Goal: Transaction & Acquisition: Purchase product/service

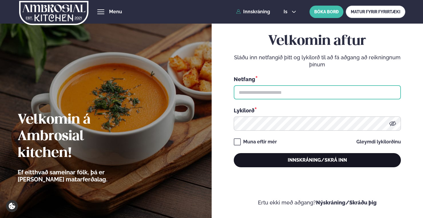
type input "**********"
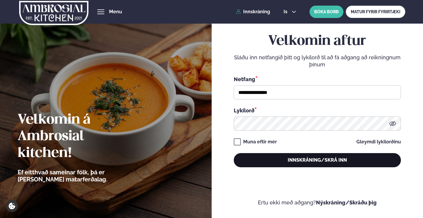
click at [329, 159] on button "Innskráning/Skrá inn" at bounding box center [316, 160] width 167 height 14
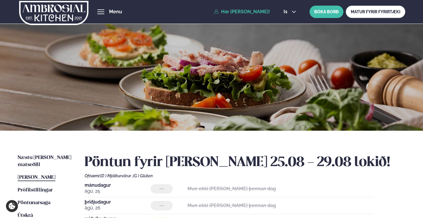
click at [54, 153] on div "Næstu [PERSON_NAME] matseðill Næsta vika [PERSON_NAME] matseðill [PERSON_NAME] …" at bounding box center [211, 217] width 423 height 174
click at [52, 157] on span "Næstu [PERSON_NAME] matseðill" at bounding box center [45, 161] width 54 height 12
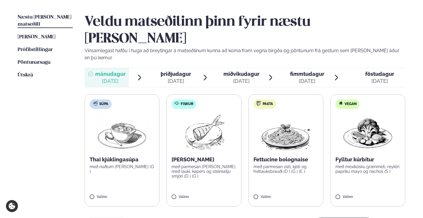
scroll to position [147, 0]
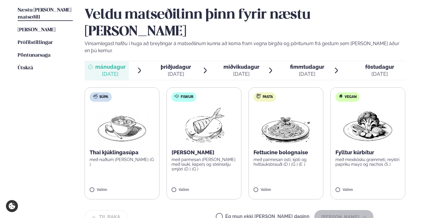
click at [165, 64] on span "þriðjudagur" at bounding box center [175, 67] width 30 height 6
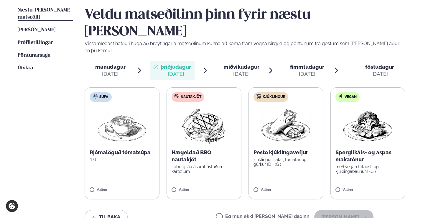
click at [240, 64] on span "miðvikudagur" at bounding box center [241, 67] width 36 height 6
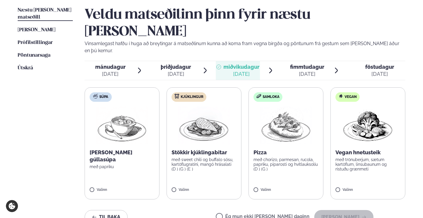
click at [300, 64] on span "fimmtudagur" at bounding box center [307, 67] width 34 height 6
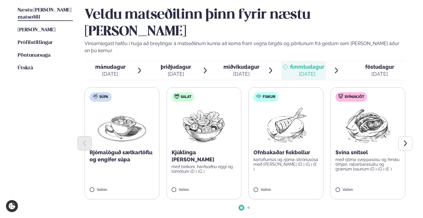
click at [375, 70] on div "[DATE]" at bounding box center [379, 73] width 29 height 7
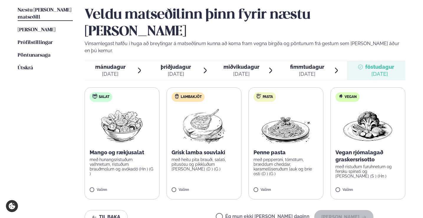
click at [115, 63] on div "mánudagur mán." at bounding box center [110, 66] width 30 height 7
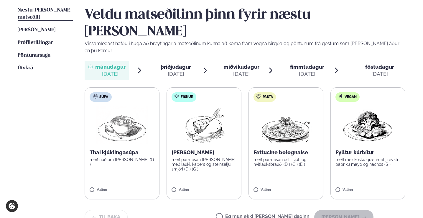
click at [94, 155] on label "Súpa Thai kjúklingasúpa með núðlum [PERSON_NAME] (G ) Valinn" at bounding box center [122, 143] width 75 height 112
click at [356, 210] on button "[PERSON_NAME]" at bounding box center [343, 217] width 59 height 14
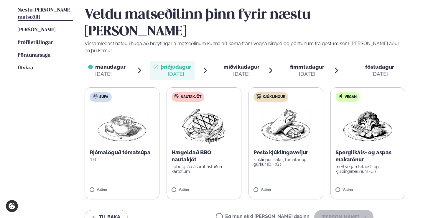
click at [212, 122] on label "Nautakjöt Hægeldað BBQ nautakjöt í bbq gljáa ásamt ristuðum kartöflum Valinn" at bounding box center [203, 143] width 75 height 112
click at [334, 210] on button "[PERSON_NAME]" at bounding box center [343, 217] width 59 height 14
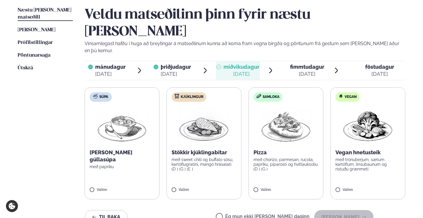
click at [224, 157] on p "með sweet chili og buffalo sósu, kartöflugratíni, mangó hrásalati (D ) (G ) (E )" at bounding box center [203, 164] width 65 height 14
click at [335, 210] on button "[PERSON_NAME]" at bounding box center [343, 217] width 59 height 14
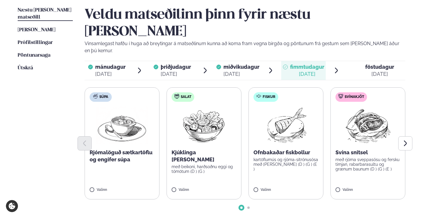
click at [367, 149] on p "Svína snitsel" at bounding box center [367, 152] width 65 height 7
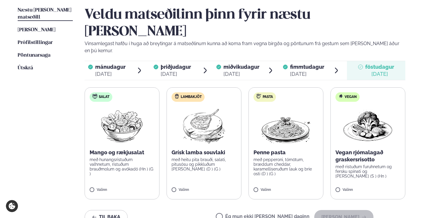
click at [205, 149] on p "Grísk lamba souvlaki" at bounding box center [203, 152] width 65 height 7
click at [337, 210] on button "[PERSON_NAME]" at bounding box center [343, 217] width 59 height 14
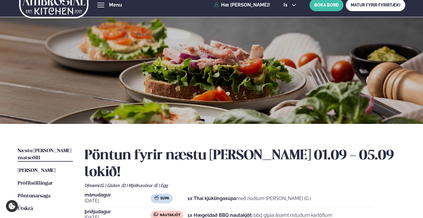
scroll to position [0, 0]
